Goal: Transaction & Acquisition: Subscribe to service/newsletter

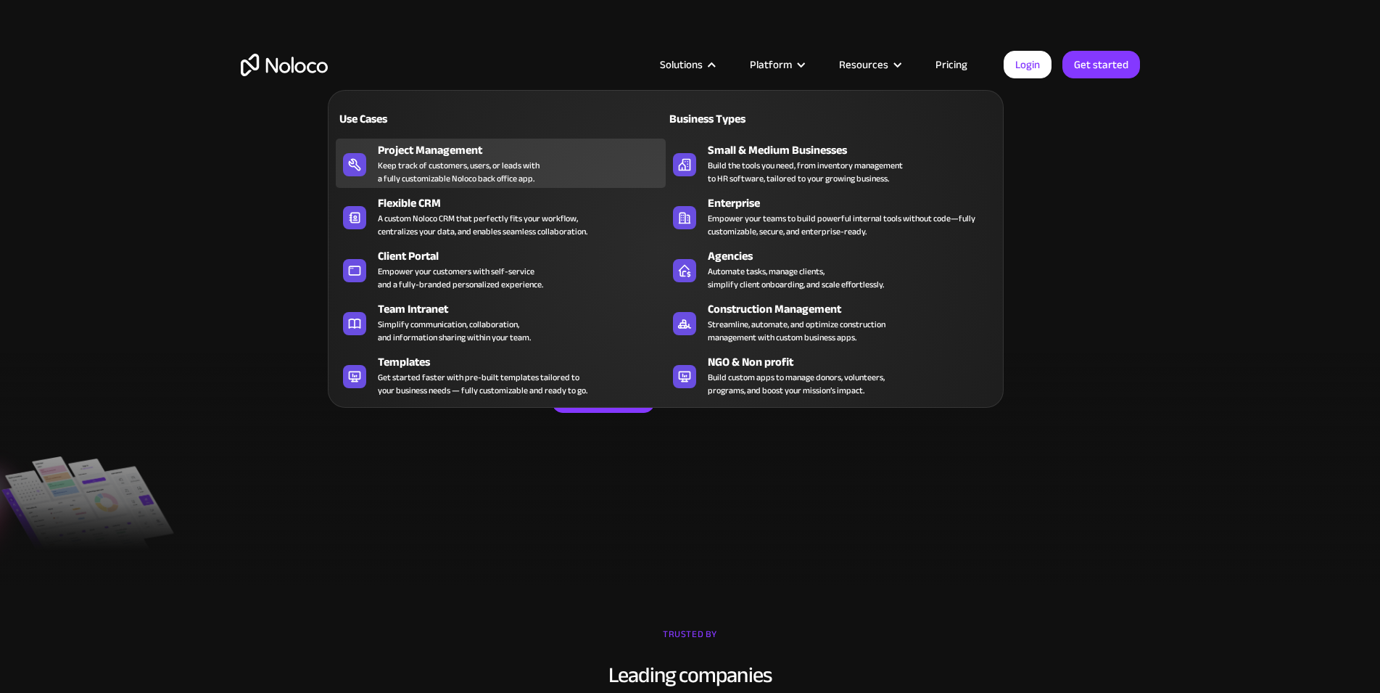
click at [389, 174] on div "Keep track of customers, users, or leads with a fully customizable Noloco back …" at bounding box center [459, 172] width 162 height 26
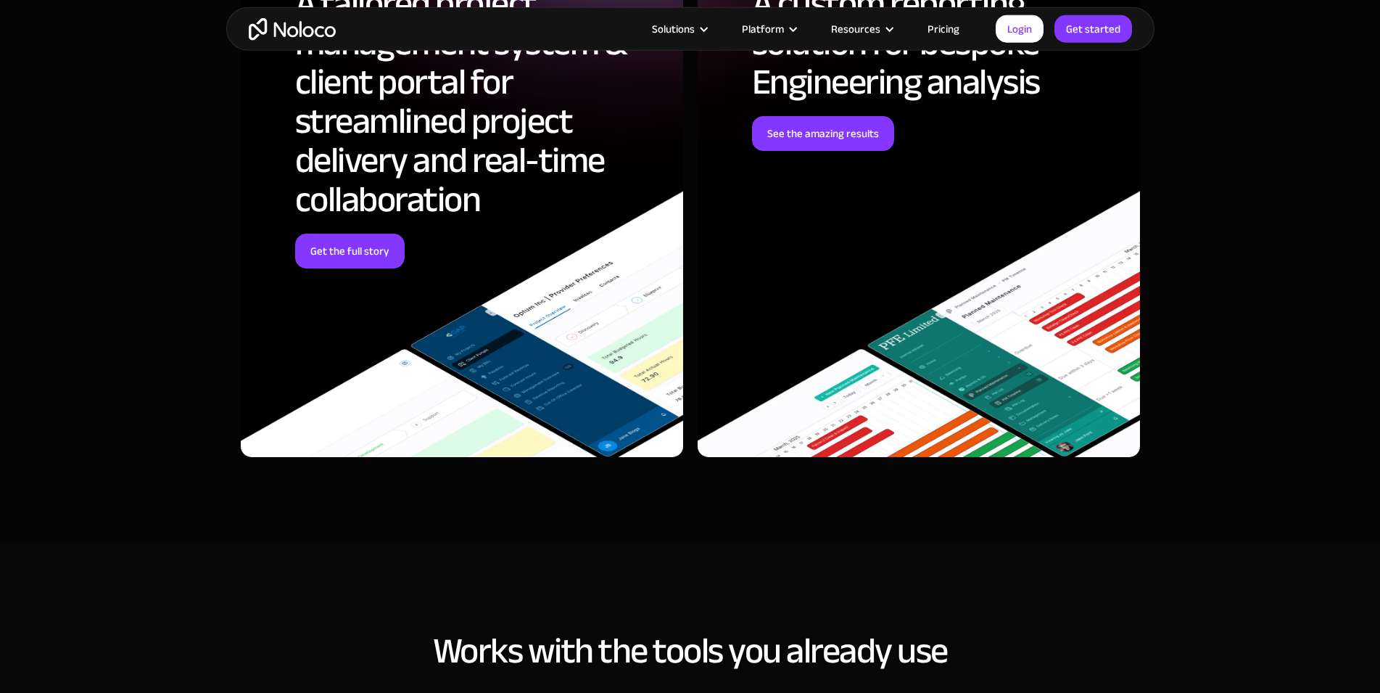
scroll to position [4956, 0]
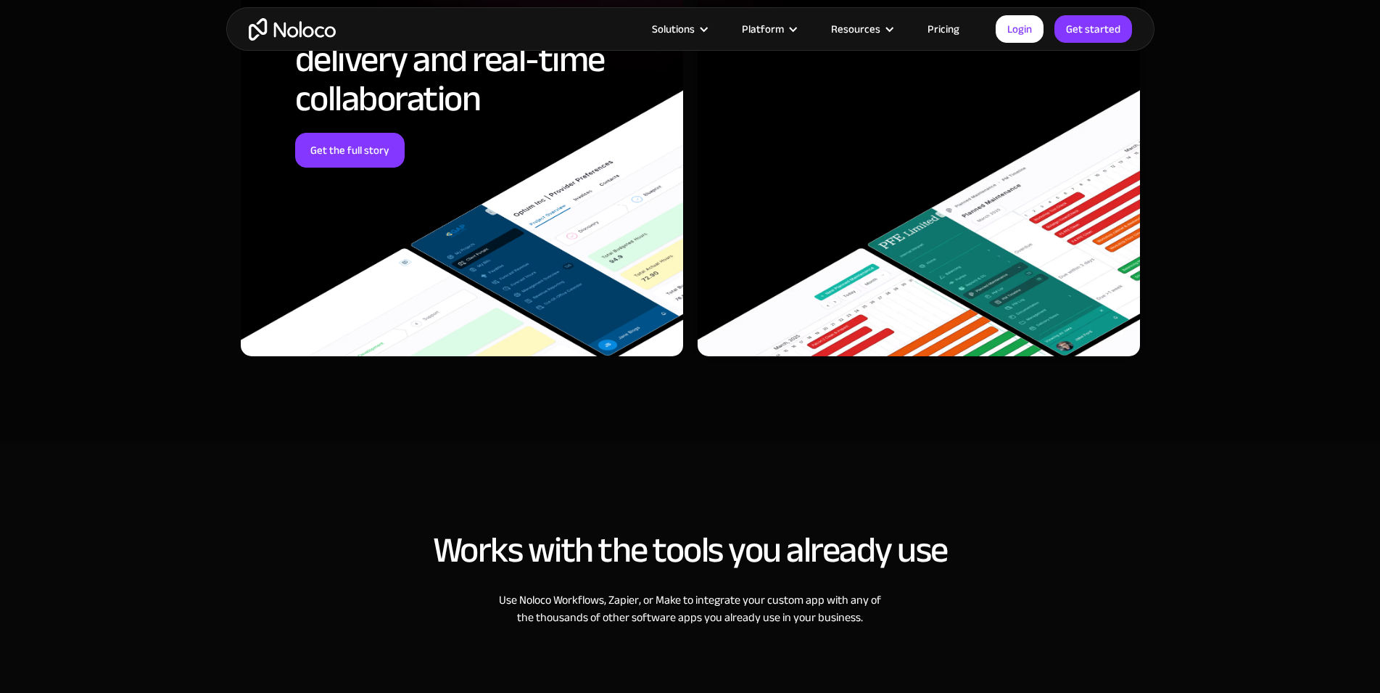
click at [949, 27] on link "Pricing" at bounding box center [943, 29] width 68 height 19
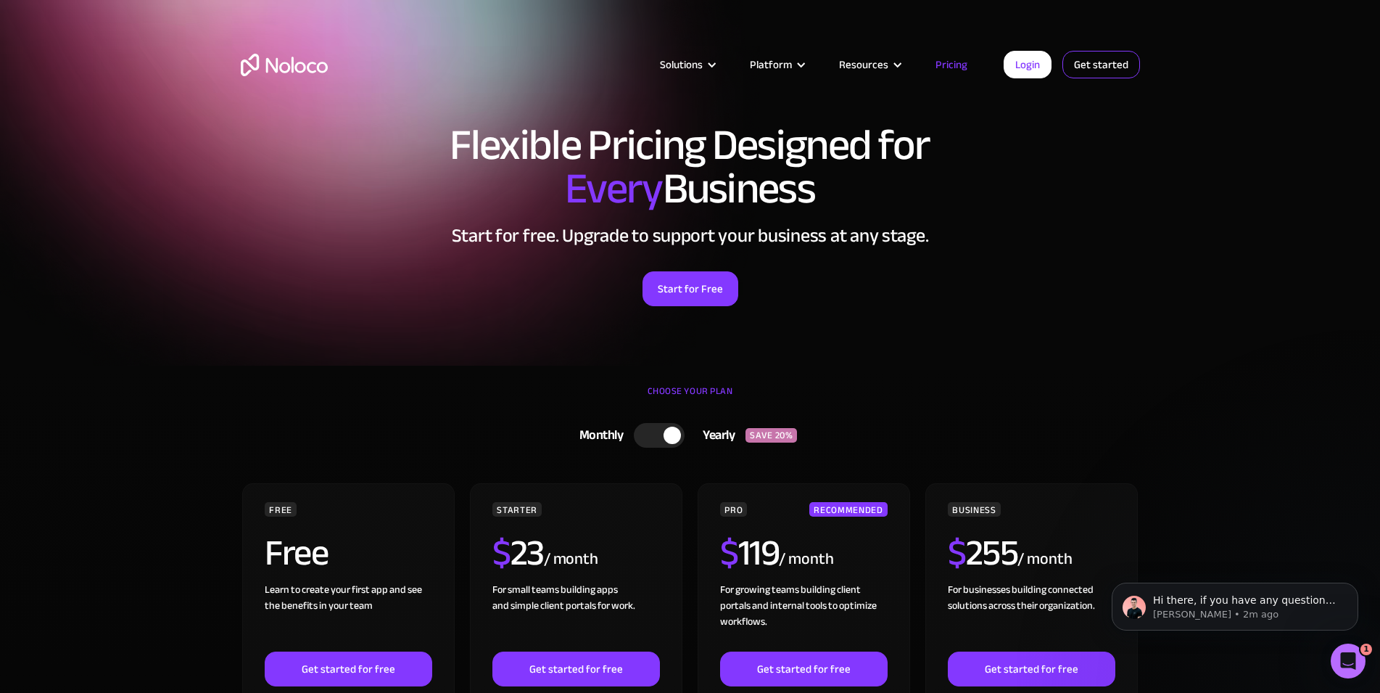
click at [1101, 66] on link "Get started" at bounding box center [1101, 65] width 78 height 28
